Goal: Task Accomplishment & Management: Manage account settings

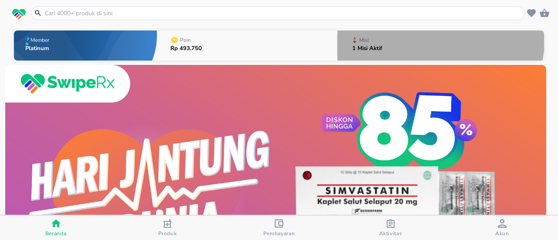
click at [391, 34] on button "Misi 1 Misi Aktif" at bounding box center [441, 45] width 207 height 34
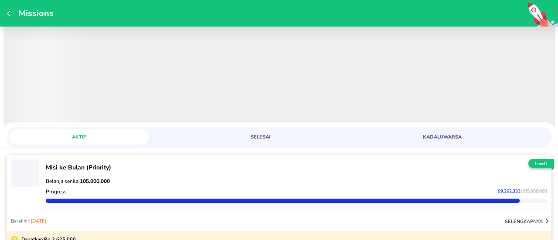
scroll to position [46, 0]
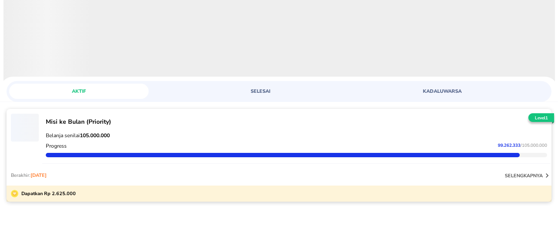
click at [528, 179] on button "selengkapnya" at bounding box center [528, 175] width 47 height 9
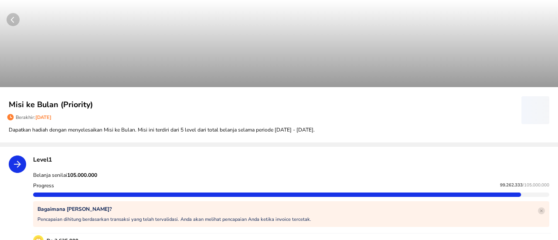
scroll to position [99, 0]
